Goal: Information Seeking & Learning: Find specific fact

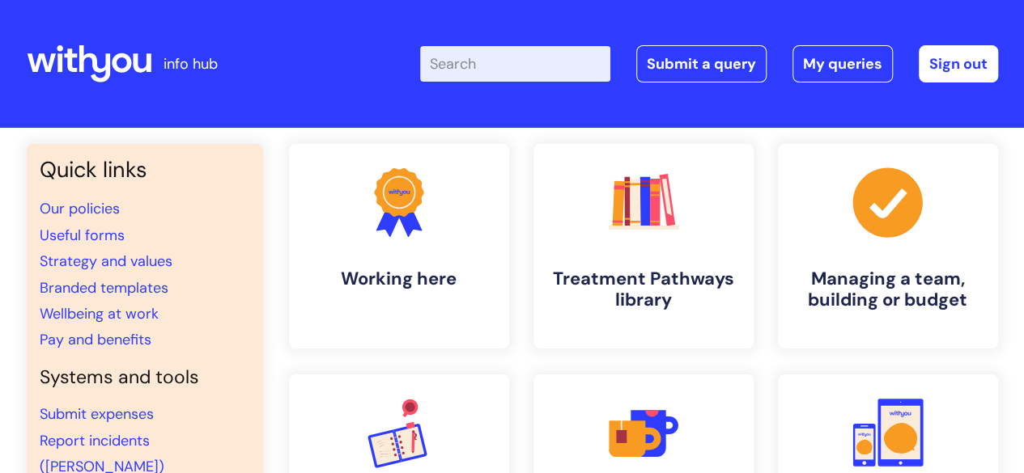
click at [495, 57] on input "Enter your search term here..." at bounding box center [515, 64] width 190 height 36
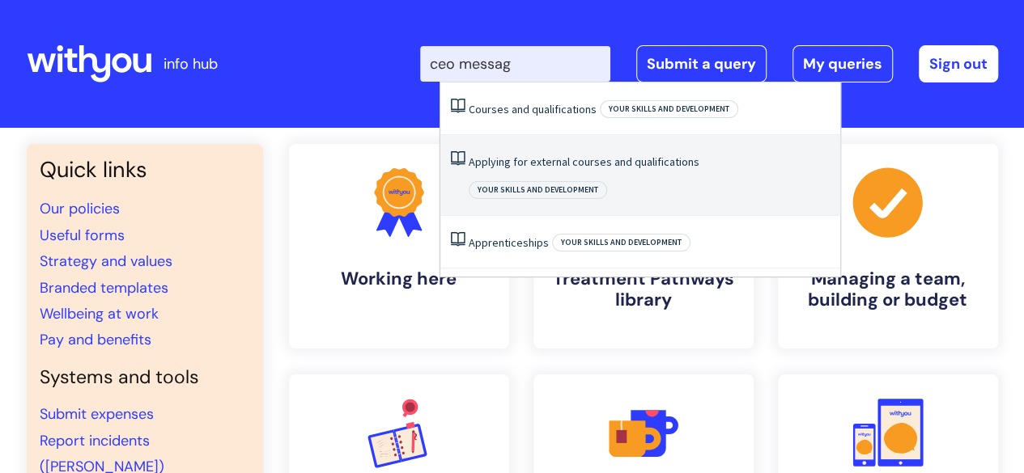
type input "ceo message"
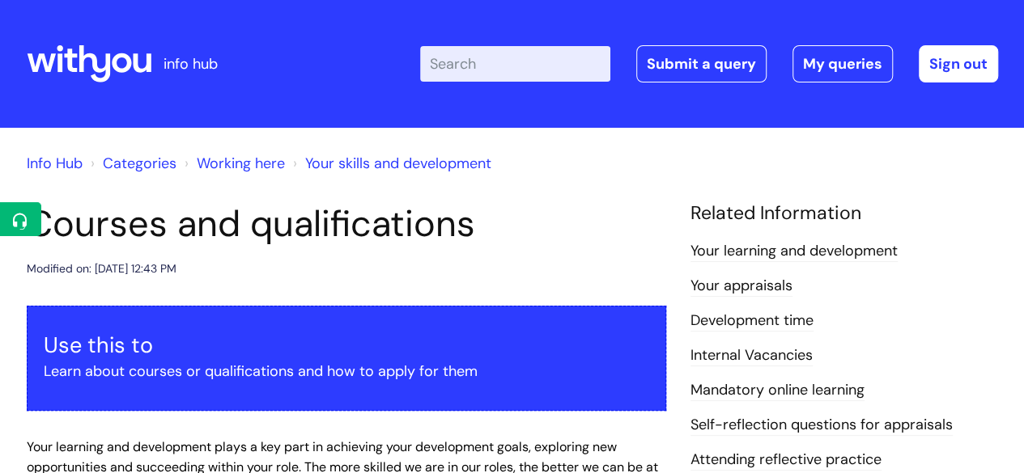
click at [530, 77] on input "Enter your search term here..." at bounding box center [515, 64] width 190 height 36
type input "simon"
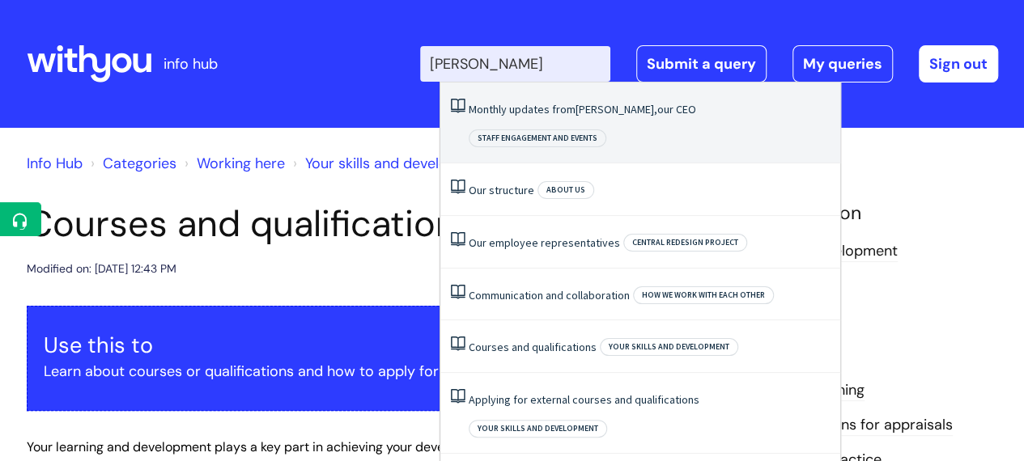
click at [536, 97] on li "Monthly updates from Simon, our CEO Staff engagement and events" at bounding box center [640, 123] width 400 height 81
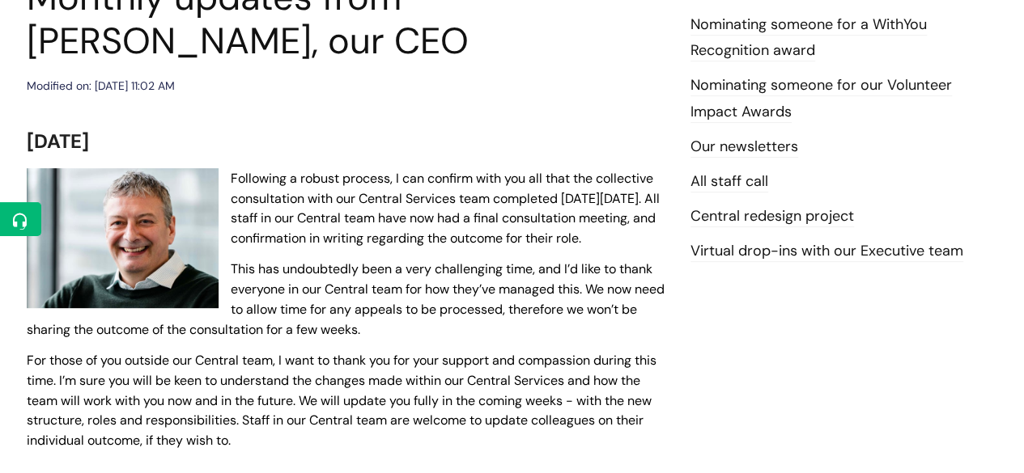
scroll to position [229, 0]
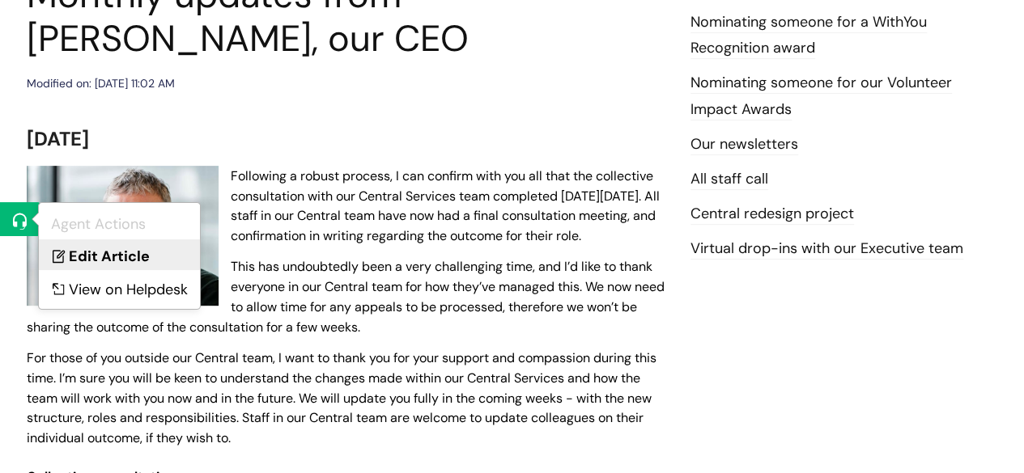
click at [115, 249] on link "Edit Article" at bounding box center [119, 255] width 161 height 30
